Goal: Find specific page/section: Locate a particular part of the current website

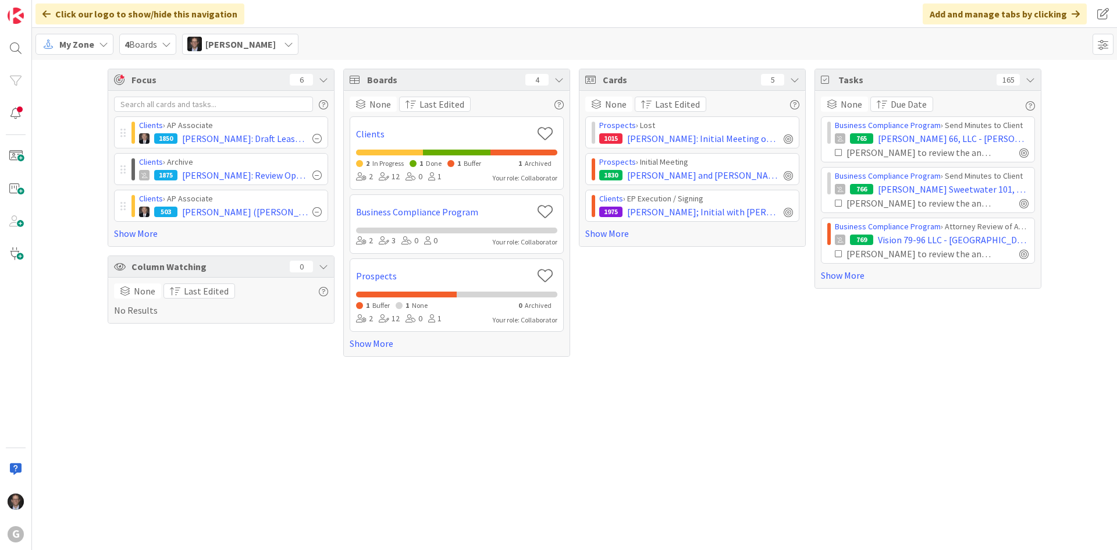
click at [74, 47] on span "My Zone" at bounding box center [76, 44] width 35 height 14
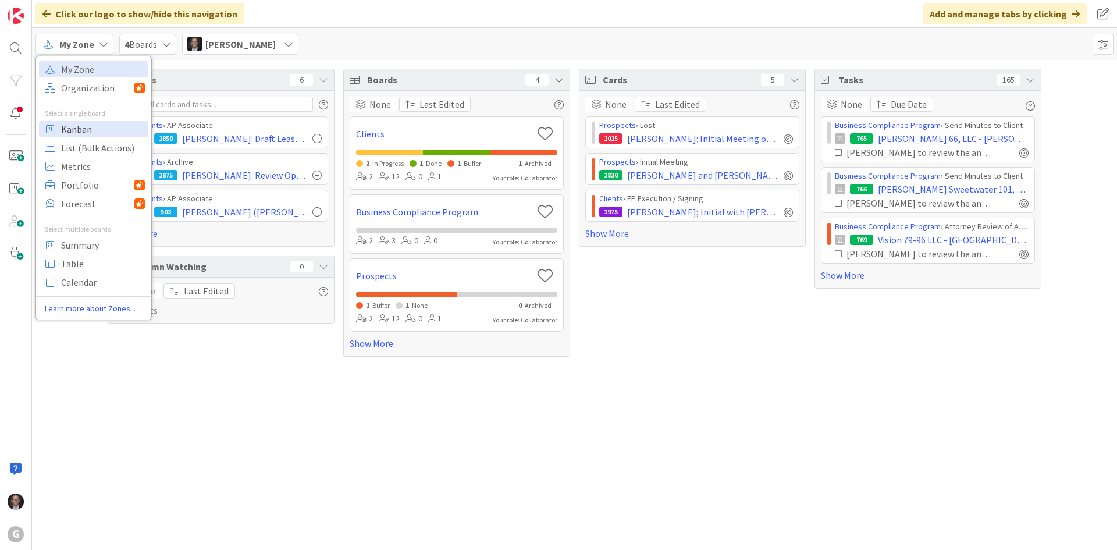
click at [77, 130] on span "Kanban" at bounding box center [103, 128] width 84 height 17
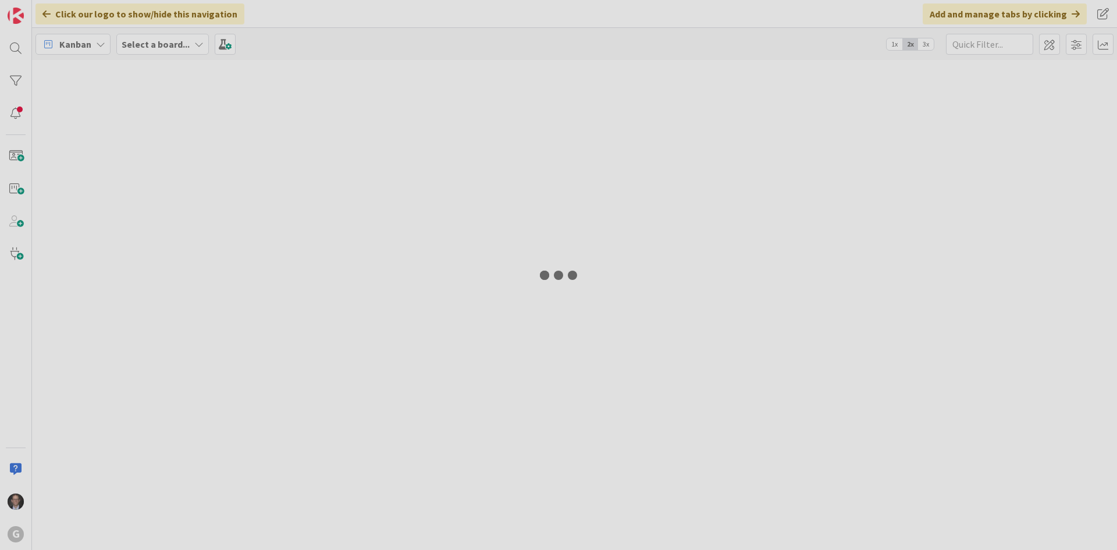
type input "[PERSON_NAME]"
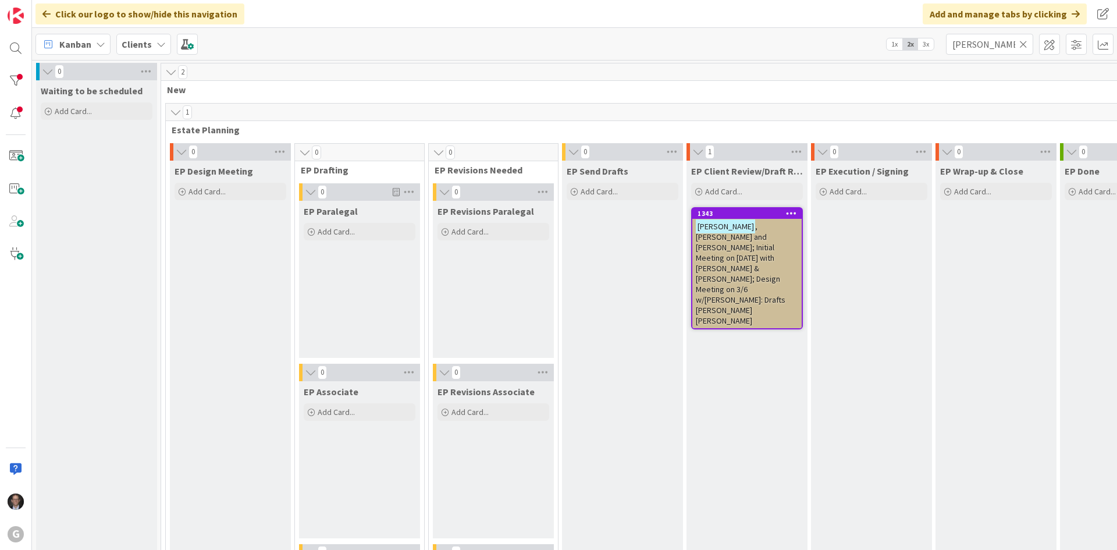
click at [1021, 41] on icon at bounding box center [1023, 44] width 8 height 10
click at [999, 42] on input "text" at bounding box center [989, 44] width 87 height 21
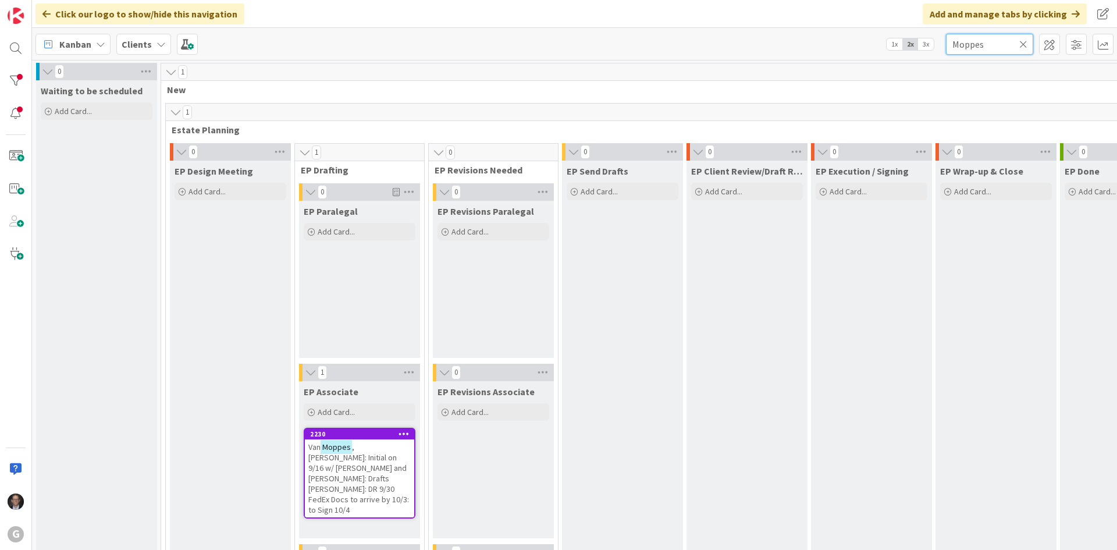
type input "Moppes"
click at [379, 461] on span ", [PERSON_NAME]: Initial on 9/16 w/ [PERSON_NAME] and [PERSON_NAME]: Drafts [PE…" at bounding box center [358, 478] width 101 height 73
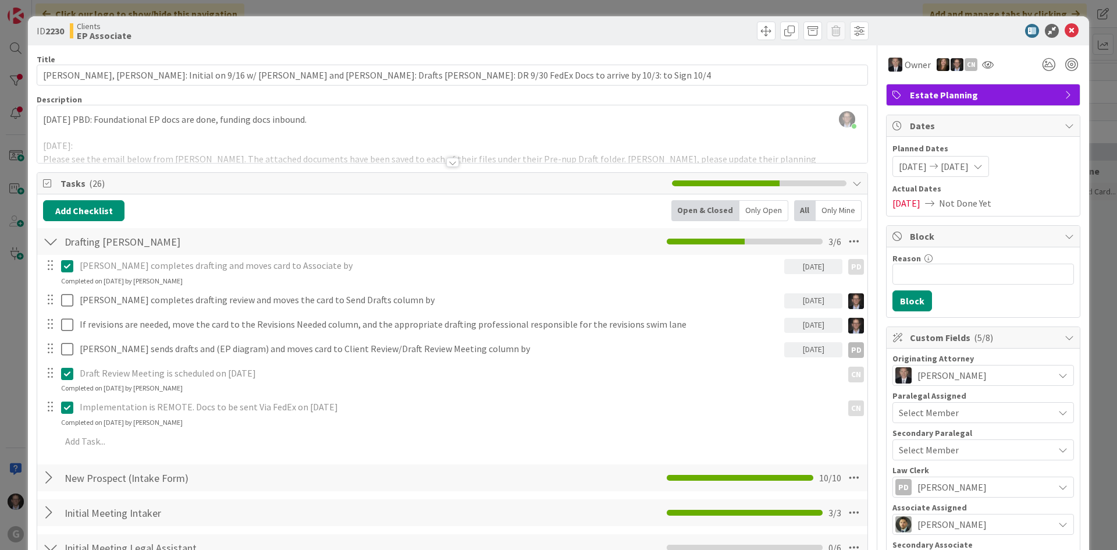
click at [452, 162] on div at bounding box center [452, 162] width 13 height 9
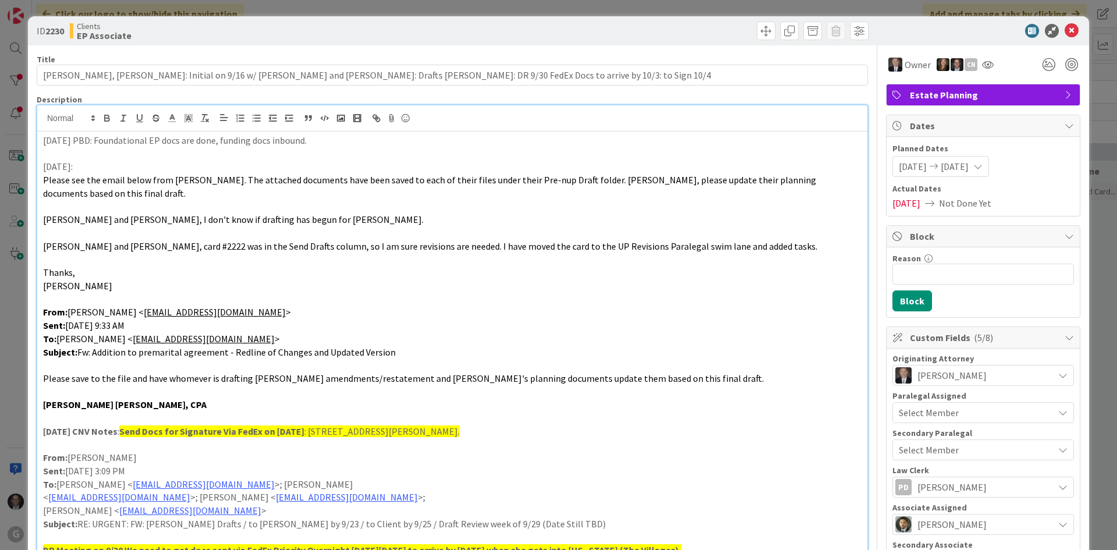
scroll to position [58, 0]
